Goal: Information Seeking & Learning: Learn about a topic

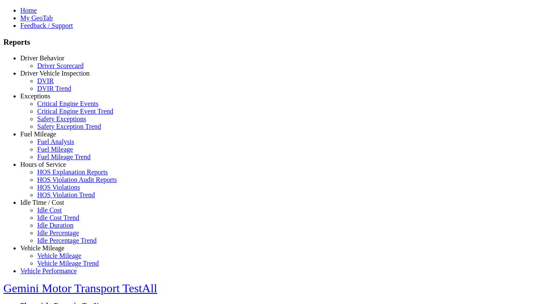
click at [49, 168] on link "Hours of Service" at bounding box center [43, 164] width 46 height 7
click at [55, 176] on link "HOS Explanation Reports" at bounding box center [72, 172] width 71 height 7
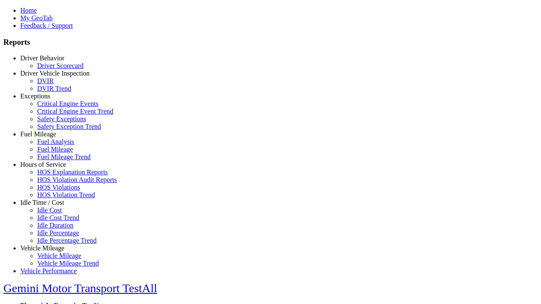
type input "**********"
type input "*********"
